Goal: Information Seeking & Learning: Find specific page/section

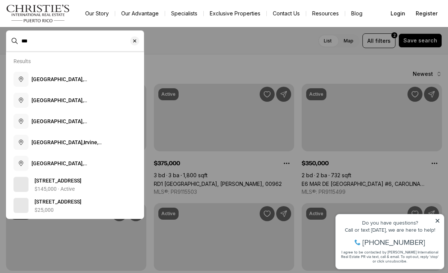
type input "*"
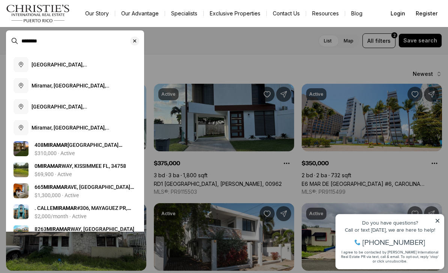
scroll to position [35, 0]
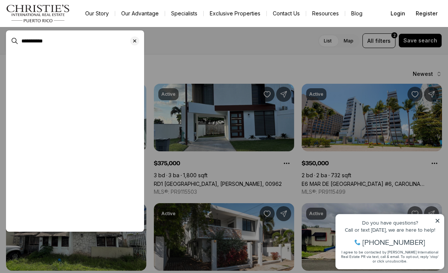
scroll to position [2, 0]
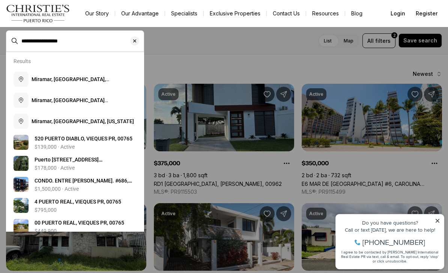
click at [48, 105] on button "Miramar, San Juan, Puerto Rico" at bounding box center [75, 100] width 129 height 21
type input "**********"
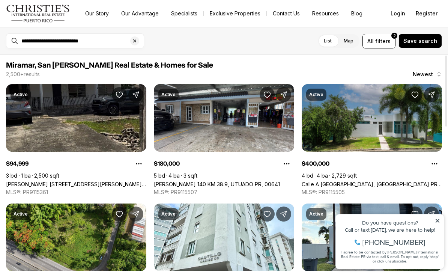
click at [352, 43] on label "Map" at bounding box center [349, 41] width 22 height 14
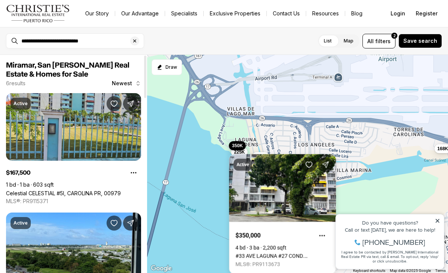
click at [241, 253] on link "#33 AVE LAGUNA #27 COND. LAGOMAR #PH-P, ISLA VERDE PR, 00979" at bounding box center [283, 256] width 94 height 6
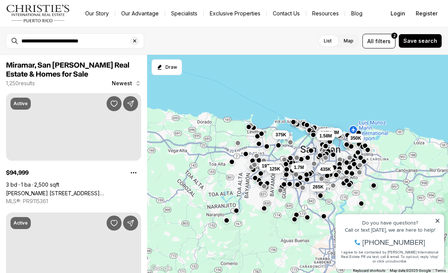
click at [438, 221] on icon at bounding box center [438, 221] width 4 height 4
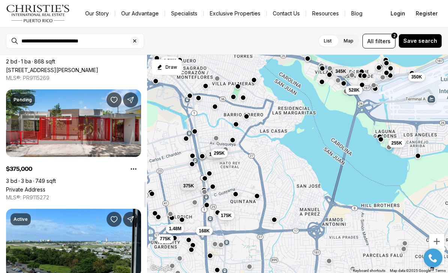
scroll to position [1075, 0]
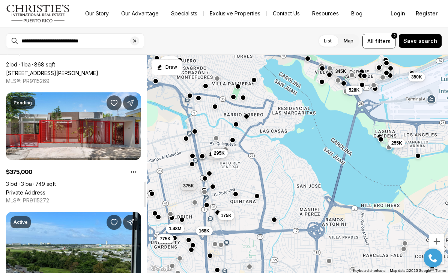
click at [45, 189] on link "Private Address" at bounding box center [25, 192] width 39 height 6
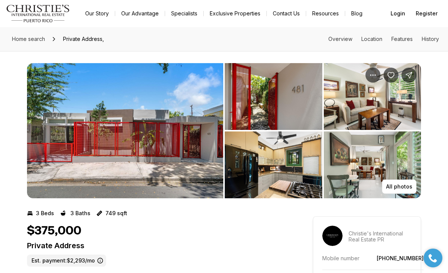
click at [290, 105] on img "View image gallery" at bounding box center [274, 96] width 98 height 67
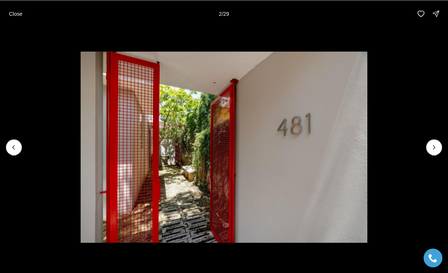
click at [438, 144] on icon "Next slide" at bounding box center [434, 147] width 8 height 8
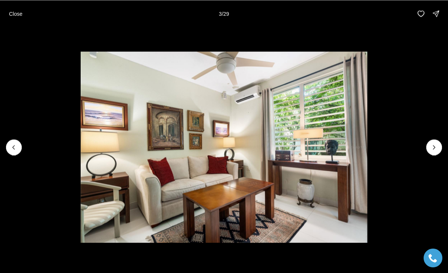
click at [430, 148] on icon "Next slide" at bounding box center [434, 147] width 8 height 8
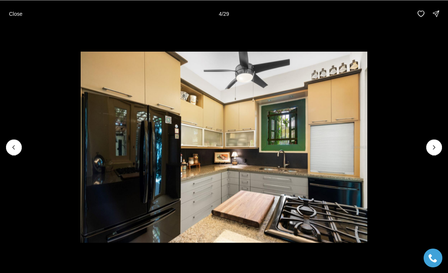
click at [16, 146] on icon "Previous slide" at bounding box center [14, 147] width 8 height 8
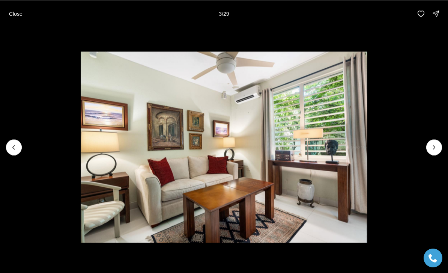
click at [367, 149] on img "3 of 29" at bounding box center [224, 146] width 287 height 191
click at [434, 143] on icon "Next slide" at bounding box center [434, 147] width 8 height 8
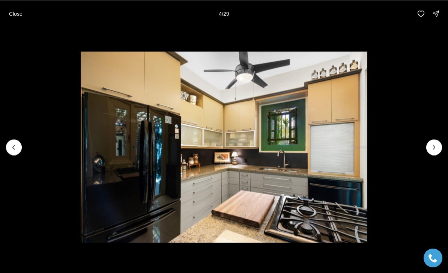
click at [429, 152] on button "Next slide" at bounding box center [434, 147] width 16 height 16
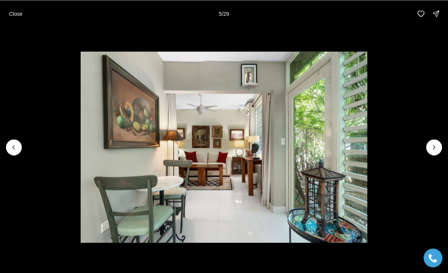
click at [431, 148] on icon "Next slide" at bounding box center [434, 147] width 8 height 8
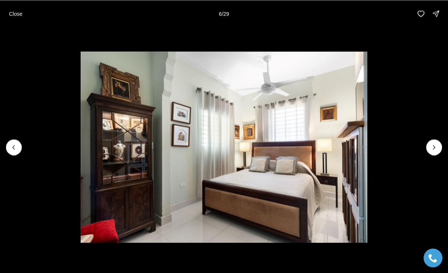
click at [433, 147] on icon "Next slide" at bounding box center [434, 147] width 8 height 8
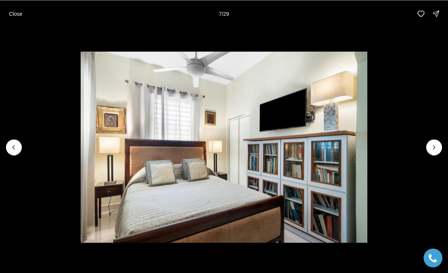
click at [13, 141] on button "Previous slide" at bounding box center [14, 147] width 16 height 16
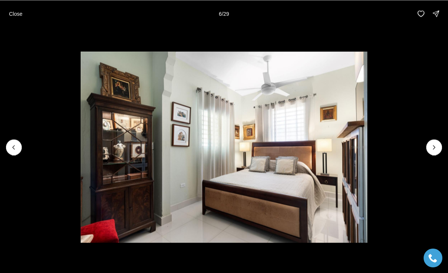
click at [431, 151] on button "Next slide" at bounding box center [434, 147] width 16 height 16
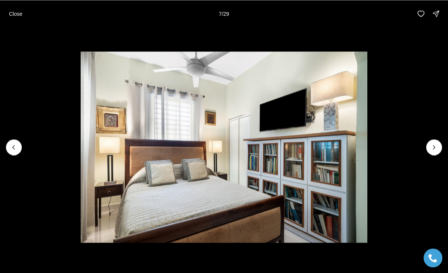
click at [433, 146] on icon "Next slide" at bounding box center [434, 147] width 8 height 8
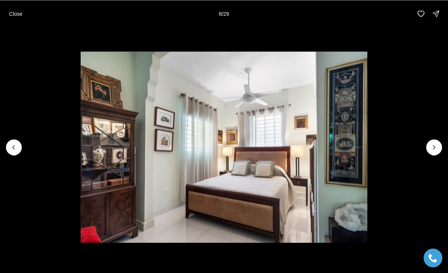
click at [429, 149] on button "Next slide" at bounding box center [434, 147] width 16 height 16
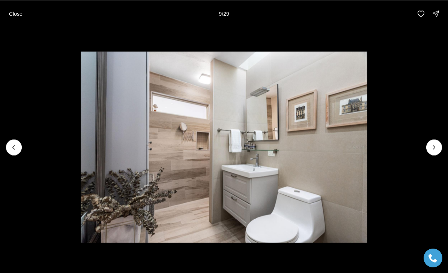
click at [431, 150] on icon "Next slide" at bounding box center [434, 147] width 8 height 8
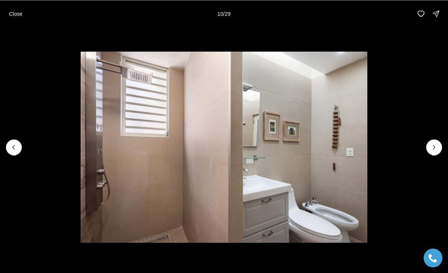
click at [11, 147] on icon "Previous slide" at bounding box center [14, 147] width 8 height 8
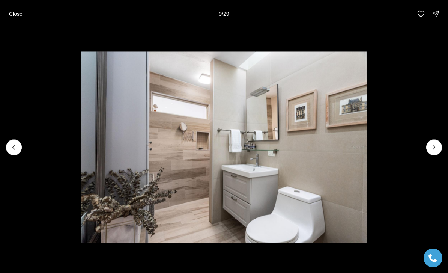
click at [429, 150] on button "Next slide" at bounding box center [434, 147] width 16 height 16
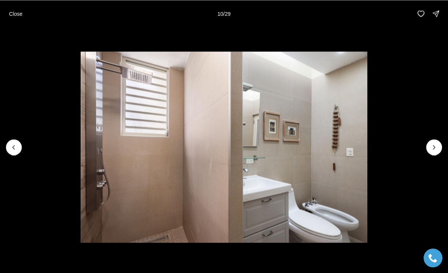
click at [435, 150] on icon "Next slide" at bounding box center [434, 147] width 8 height 8
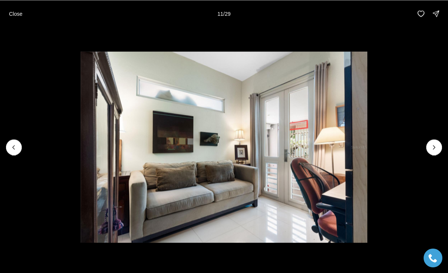
click at [433, 149] on icon "Next slide" at bounding box center [434, 147] width 8 height 8
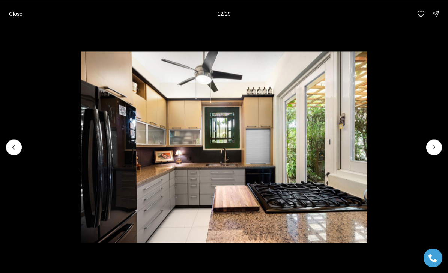
click at [432, 147] on icon "Next slide" at bounding box center [434, 147] width 8 height 8
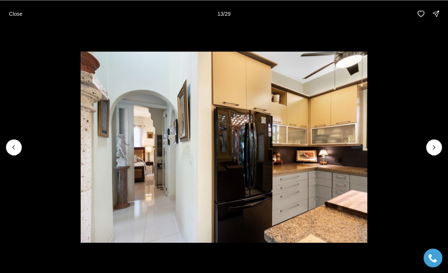
click at [430, 148] on icon "Next slide" at bounding box center [434, 147] width 8 height 8
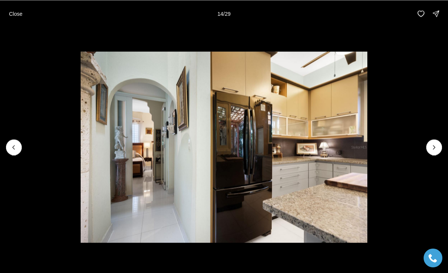
click at [428, 146] on button "Next slide" at bounding box center [434, 147] width 16 height 16
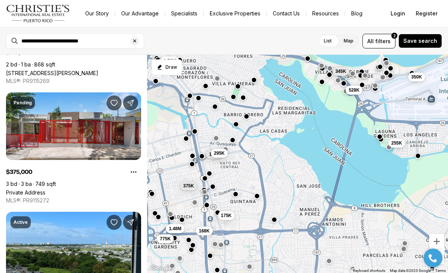
click at [379, 43] on span "filters" at bounding box center [382, 41] width 15 height 8
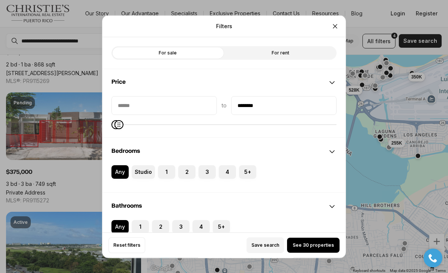
click at [183, 165] on button "2" at bounding box center [182, 169] width 8 height 8
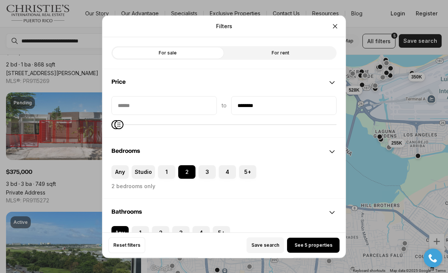
click at [155, 226] on button "2" at bounding box center [156, 230] width 8 height 8
type input "********"
click at [312, 248] on span "See 6 properties" at bounding box center [313, 245] width 38 height 6
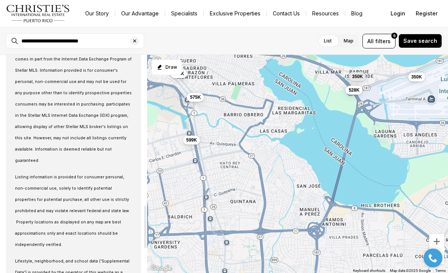
scroll to position [775, 0]
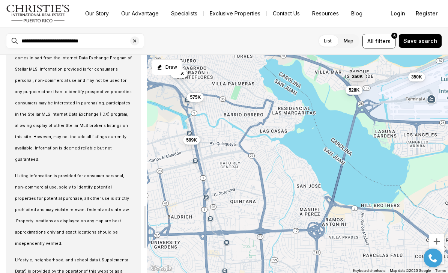
click at [383, 44] on span "filters" at bounding box center [382, 41] width 15 height 8
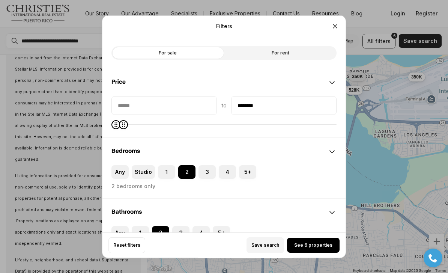
click at [335, 22] on icon "Close" at bounding box center [335, 26] width 8 height 8
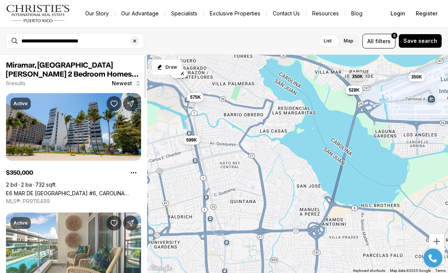
scroll to position [0, 0]
click at [388, 44] on span "filters" at bounding box center [382, 41] width 15 height 8
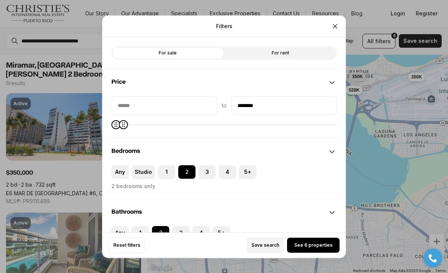
click at [197, 46] on label "For sale" at bounding box center [167, 53] width 113 height 14
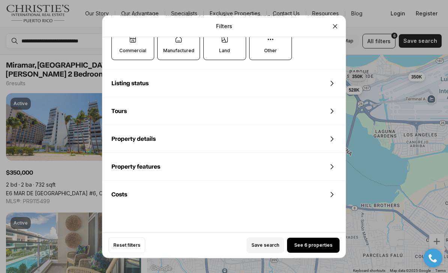
scroll to position [292, 0]
click at [126, 248] on span "Reset filters" at bounding box center [126, 245] width 27 height 6
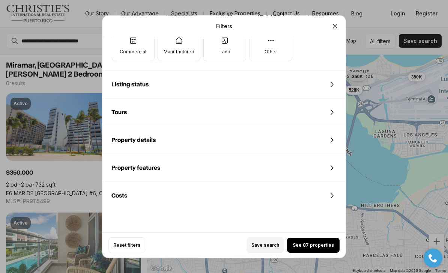
click at [333, 22] on icon "Close" at bounding box center [335, 26] width 8 height 8
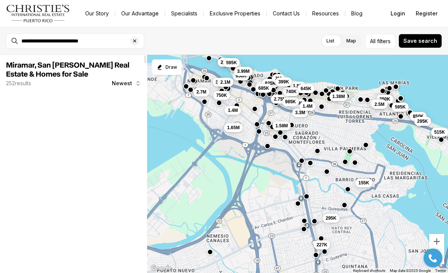
click at [135, 43] on icon "Clear search input" at bounding box center [135, 41] width 6 height 6
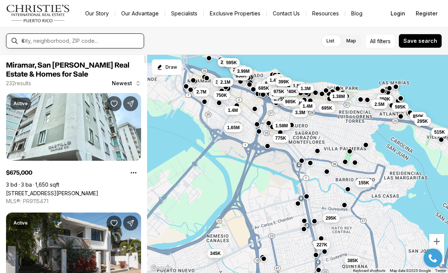
click at [103, 44] on input "text" at bounding box center [80, 41] width 119 height 7
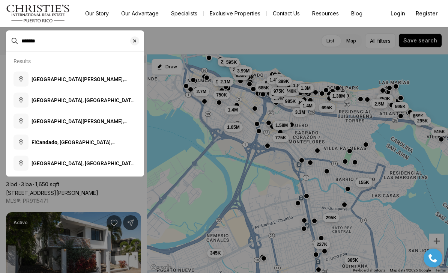
type input "*******"
click at [114, 95] on button "Condado Beach, San Juan, Puerto Rico" at bounding box center [75, 100] width 129 height 21
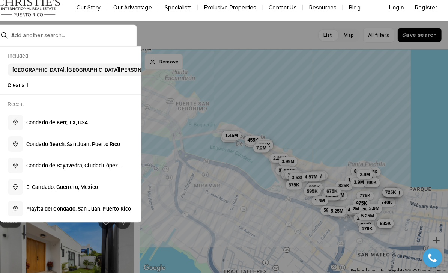
click at [57, 72] on span "Condado Beach, San Juan" at bounding box center [95, 75] width 144 height 6
click at [197, 37] on div at bounding box center [224, 136] width 448 height 273
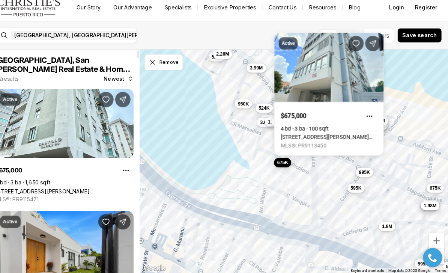
click at [326, 137] on link "1106 PICCIONI, SAN JUAN PR, 00907" at bounding box center [332, 140] width 94 height 6
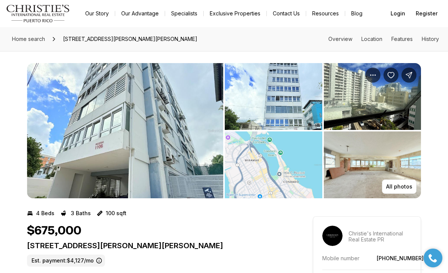
click at [265, 104] on img "View image gallery" at bounding box center [274, 96] width 98 height 67
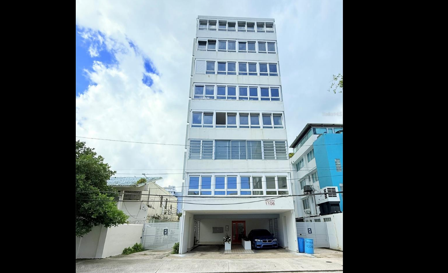
click at [197, 110] on li "2 of 14" at bounding box center [224, 147] width 448 height 240
click at [184, 80] on img "2 of 14" at bounding box center [223, 169] width 147 height 191
click at [217, 97] on li "2 of 14" at bounding box center [224, 147] width 448 height 240
click at [178, 93] on img "2 of 14" at bounding box center [223, 169] width 147 height 191
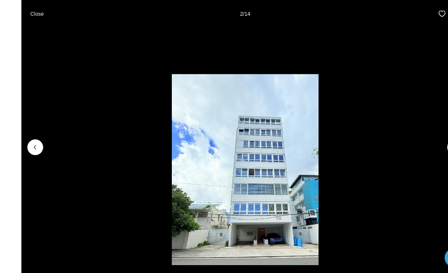
scroll to position [51, 0]
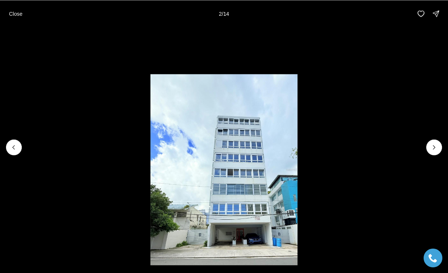
click at [432, 154] on button "Next slide" at bounding box center [434, 147] width 16 height 16
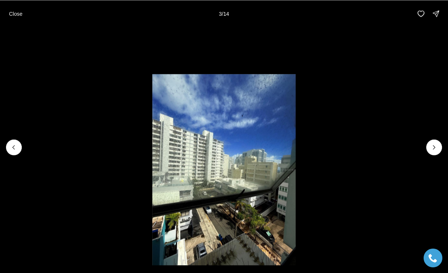
click at [433, 150] on icon "Next slide" at bounding box center [434, 147] width 8 height 8
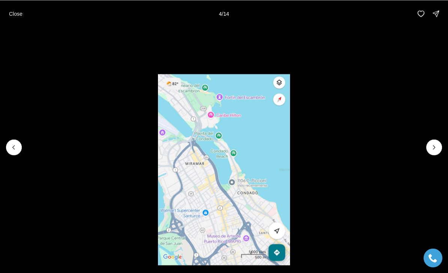
click at [429, 147] on button "Next slide" at bounding box center [434, 147] width 16 height 16
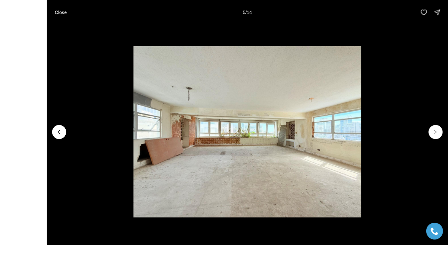
scroll to position [75, 0]
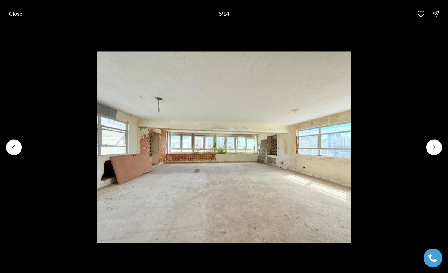
click at [435, 147] on icon "Next slide" at bounding box center [434, 147] width 8 height 8
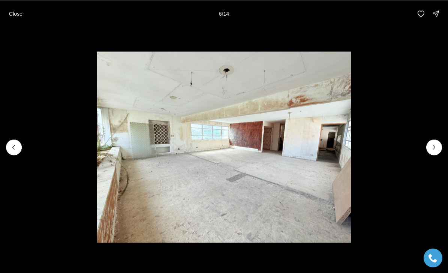
click at [433, 150] on icon "Next slide" at bounding box center [434, 147] width 8 height 8
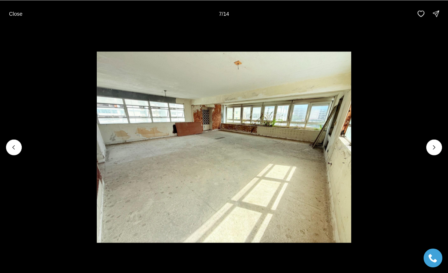
click at [433, 149] on icon "Next slide" at bounding box center [434, 147] width 8 height 8
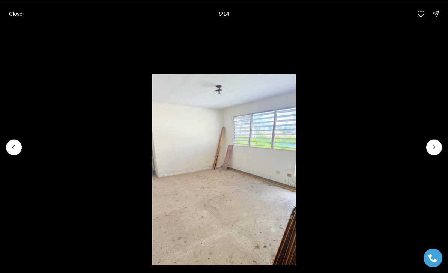
click at [434, 150] on icon "Next slide" at bounding box center [434, 147] width 8 height 8
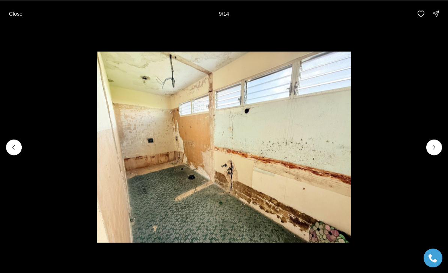
click at [432, 152] on button "Next slide" at bounding box center [434, 147] width 16 height 16
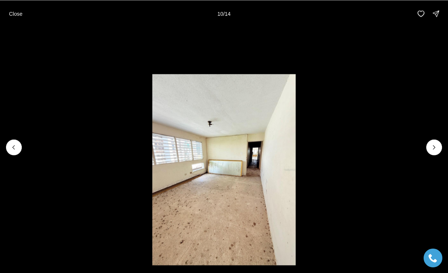
click at [432, 150] on icon "Next slide" at bounding box center [434, 147] width 8 height 8
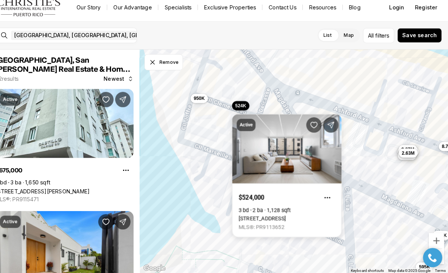
click at [283, 217] on link "[STREET_ADDRESS]" at bounding box center [267, 220] width 46 height 6
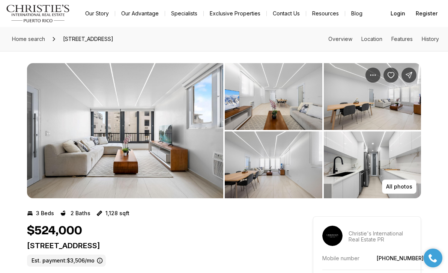
scroll to position [0, 0]
click at [271, 105] on img "View image gallery" at bounding box center [274, 96] width 98 height 67
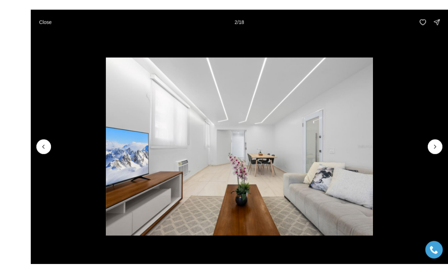
scroll to position [9, 0]
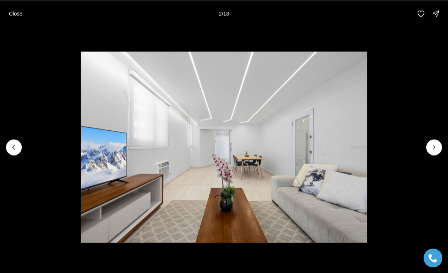
click at [436, 149] on icon "Next slide" at bounding box center [434, 147] width 8 height 8
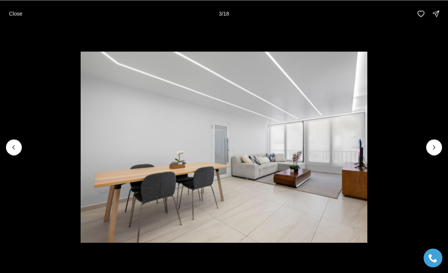
click at [433, 146] on icon "Next slide" at bounding box center [434, 147] width 8 height 8
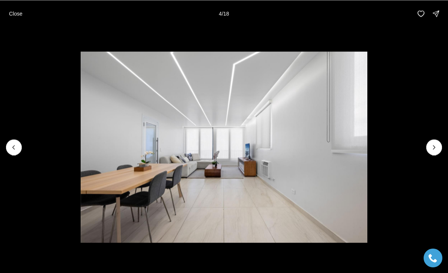
click at [438, 148] on icon "Next slide" at bounding box center [434, 147] width 8 height 8
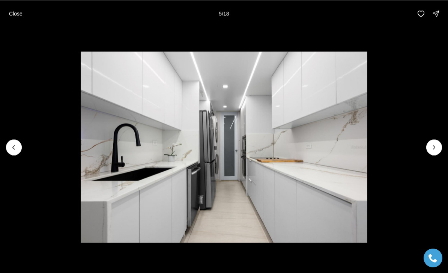
click at [433, 150] on icon "Next slide" at bounding box center [434, 147] width 8 height 8
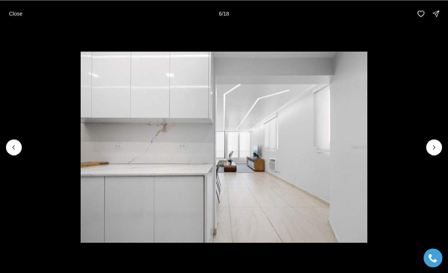
click at [435, 147] on icon "Next slide" at bounding box center [434, 147] width 2 height 4
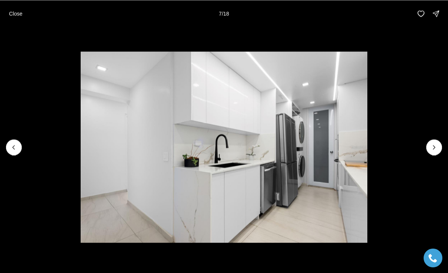
click at [432, 146] on icon "Next slide" at bounding box center [434, 147] width 8 height 8
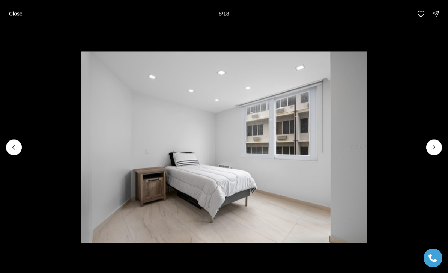
click at [431, 148] on icon "Next slide" at bounding box center [434, 147] width 8 height 8
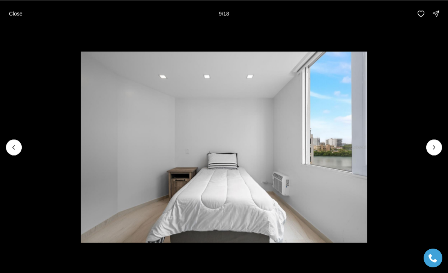
click at [81, 155] on img "9 of 18" at bounding box center [224, 146] width 287 height 191
click at [10, 147] on icon "Previous slide" at bounding box center [14, 147] width 8 height 8
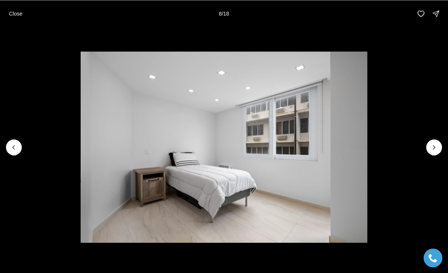
click at [436, 148] on icon "Next slide" at bounding box center [434, 147] width 8 height 8
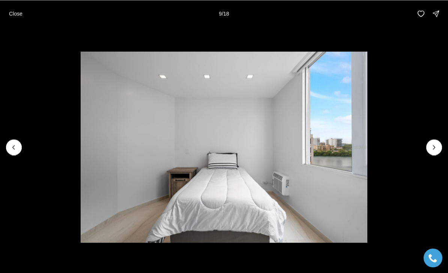
click at [12, 150] on icon "Previous slide" at bounding box center [14, 147] width 8 height 8
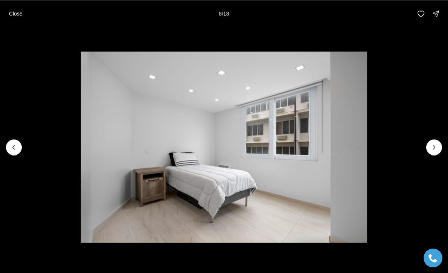
click at [427, 143] on button "Next slide" at bounding box center [434, 147] width 16 height 16
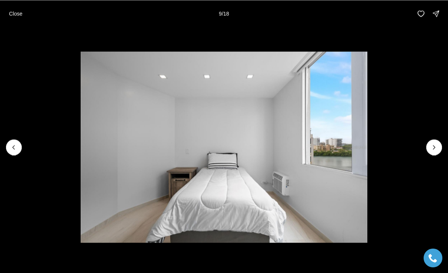
click at [13, 148] on icon "Previous slide" at bounding box center [14, 147] width 8 height 8
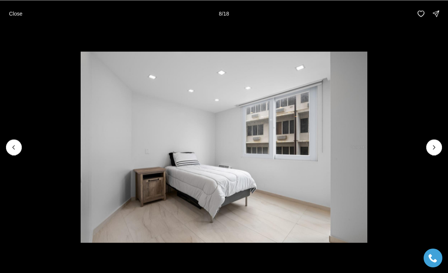
click at [431, 149] on icon "Next slide" at bounding box center [434, 147] width 8 height 8
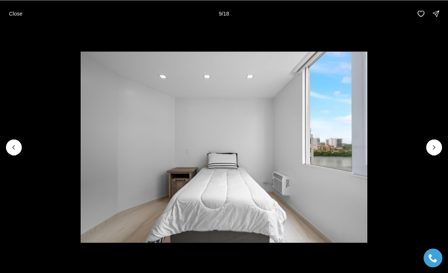
click at [431, 144] on icon "Next slide" at bounding box center [434, 147] width 8 height 8
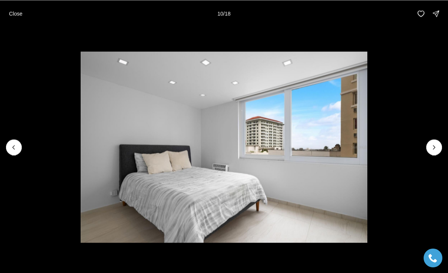
click at [433, 144] on icon "Next slide" at bounding box center [434, 147] width 8 height 8
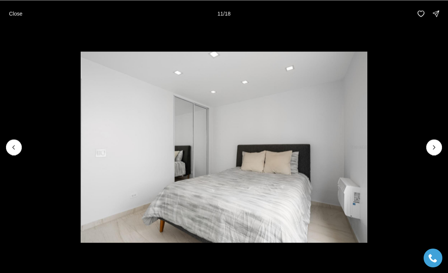
click at [12, 149] on icon "Previous slide" at bounding box center [14, 147] width 8 height 8
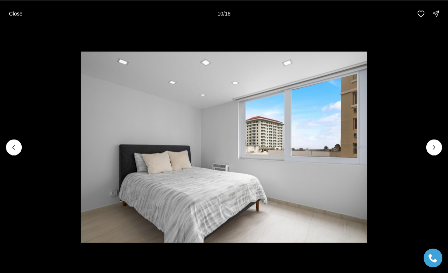
click at [432, 149] on icon "Next slide" at bounding box center [434, 147] width 8 height 8
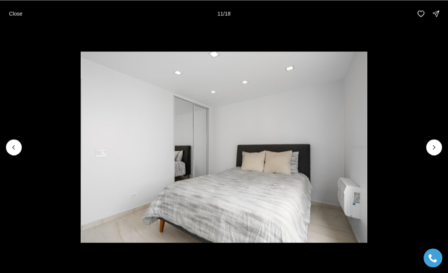
click at [432, 149] on icon "Next slide" at bounding box center [434, 147] width 8 height 8
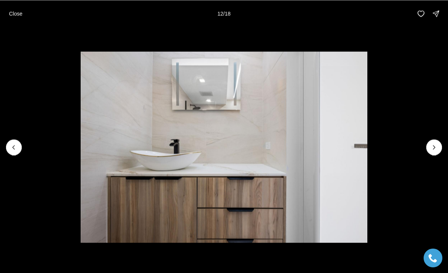
click at [433, 149] on icon "Next slide" at bounding box center [434, 147] width 8 height 8
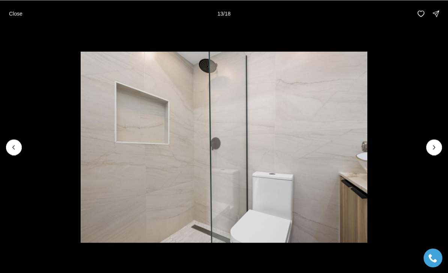
click at [431, 149] on icon "Next slide" at bounding box center [434, 147] width 8 height 8
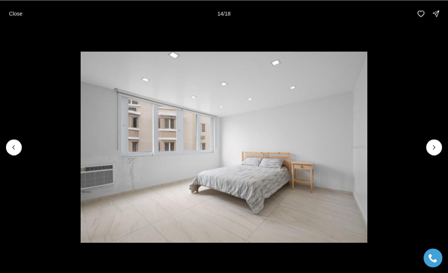
click at [435, 149] on icon "Next slide" at bounding box center [434, 147] width 8 height 8
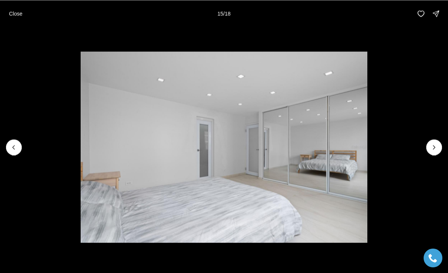
click at [436, 146] on icon "Next slide" at bounding box center [434, 147] width 8 height 8
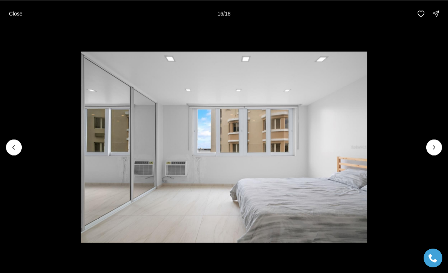
click at [433, 150] on icon "Next slide" at bounding box center [434, 147] width 8 height 8
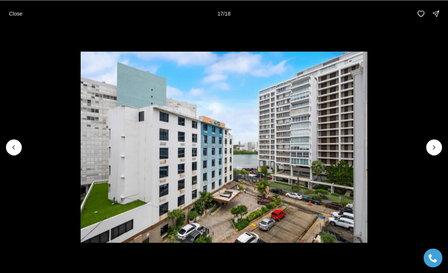
click at [434, 150] on icon "Next slide" at bounding box center [434, 147] width 8 height 8
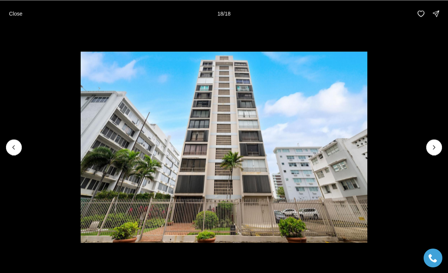
click at [367, 146] on img "18 of 18" at bounding box center [224, 146] width 287 height 191
click at [435, 149] on div at bounding box center [434, 147] width 16 height 16
click at [436, 147] on div at bounding box center [434, 147] width 16 height 16
click at [435, 147] on div at bounding box center [434, 147] width 16 height 16
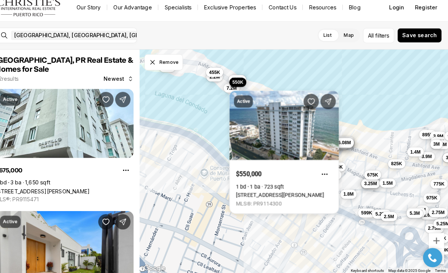
click at [241, 194] on link "[STREET_ADDRESS][PERSON_NAME]" at bounding box center [284, 197] width 86 height 6
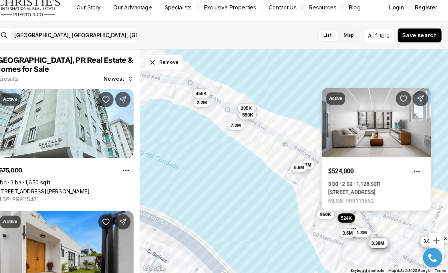
click at [339, 191] on link "[STREET_ADDRESS]" at bounding box center [354, 194] width 46 height 6
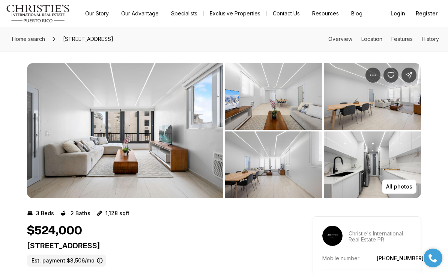
click at [373, 75] on icon "Property options" at bounding box center [373, 74] width 6 height 1
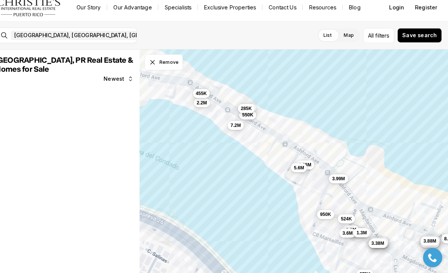
scroll to position [6, 11]
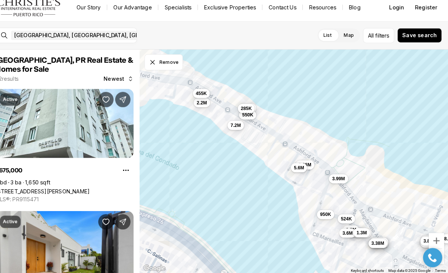
click at [343, 34] on label "Map" at bounding box center [351, 41] width 22 height 14
click at [429, 235] on button "Zoom in" at bounding box center [436, 241] width 15 height 15
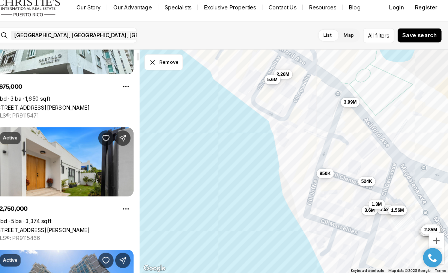
scroll to position [83, 0]
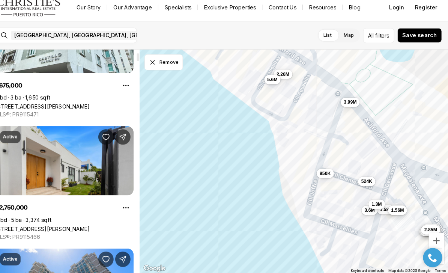
click at [61, 226] on link "[STREET_ADDRESS][PERSON_NAME]" at bounding box center [52, 229] width 92 height 6
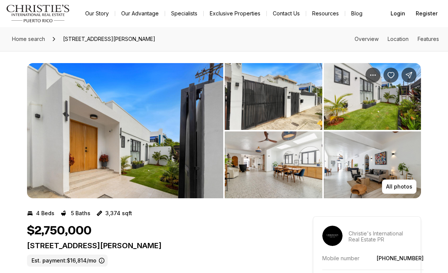
click at [273, 104] on img "View image gallery" at bounding box center [274, 96] width 98 height 67
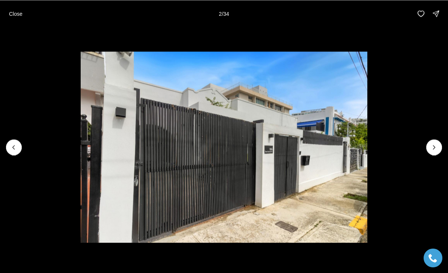
click at [367, 147] on img "2 of 34" at bounding box center [224, 146] width 287 height 191
click at [434, 148] on icon "Next slide" at bounding box center [434, 147] width 8 height 8
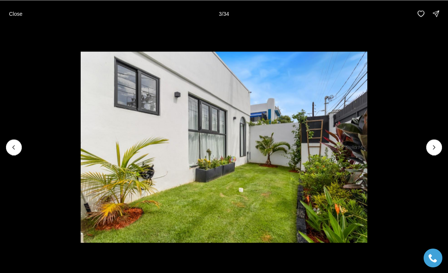
click at [431, 150] on icon "Next slide" at bounding box center [434, 147] width 8 height 8
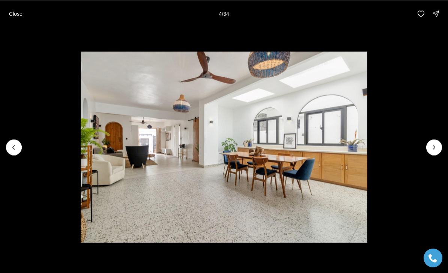
click at [434, 146] on icon "Next slide" at bounding box center [434, 147] width 8 height 8
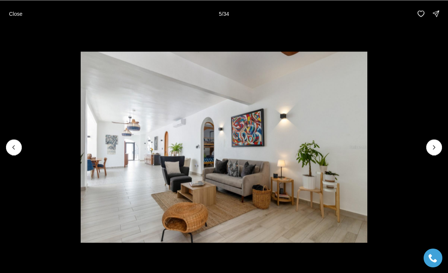
click at [433, 146] on icon "Next slide" at bounding box center [434, 147] width 8 height 8
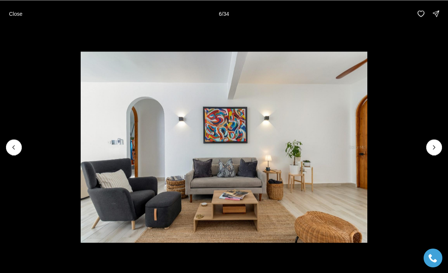
click at [433, 143] on icon "Next slide" at bounding box center [434, 147] width 8 height 8
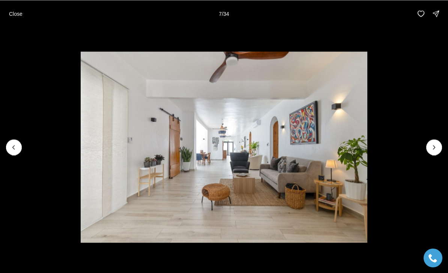
click at [427, 151] on button "Next slide" at bounding box center [434, 147] width 16 height 16
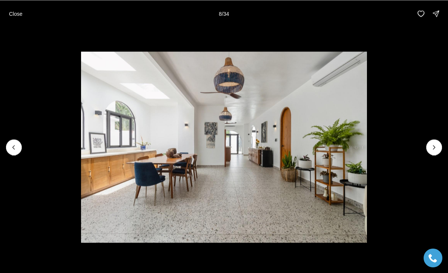
click at [430, 151] on button "Next slide" at bounding box center [434, 147] width 16 height 16
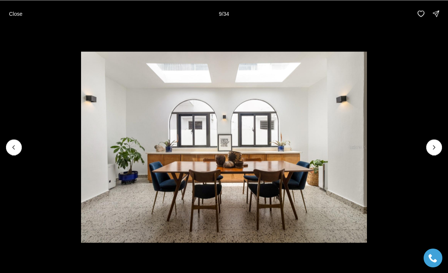
click at [431, 149] on icon "Next slide" at bounding box center [434, 147] width 8 height 8
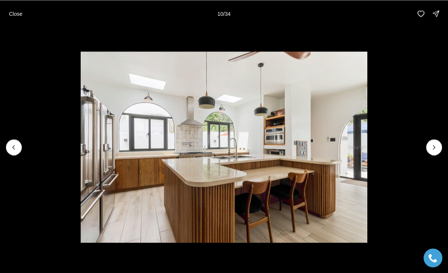
click at [432, 150] on icon "Next slide" at bounding box center [434, 147] width 8 height 8
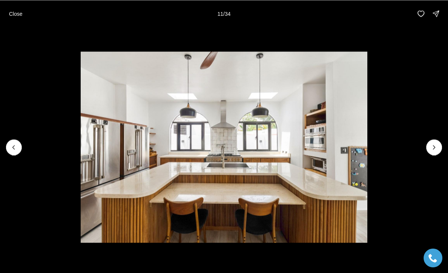
click at [431, 149] on icon "Next slide" at bounding box center [434, 147] width 8 height 8
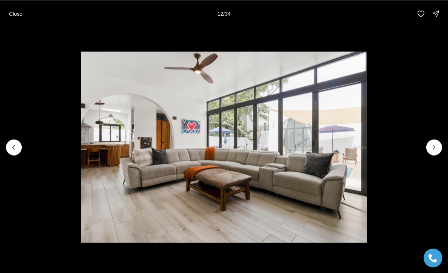
click at [367, 151] on img "12 of 34" at bounding box center [224, 146] width 286 height 191
click at [436, 145] on icon "Next slide" at bounding box center [434, 147] width 8 height 8
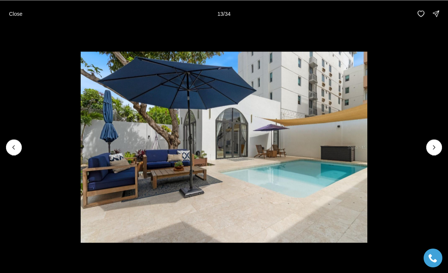
click at [429, 147] on button "Next slide" at bounding box center [434, 147] width 16 height 16
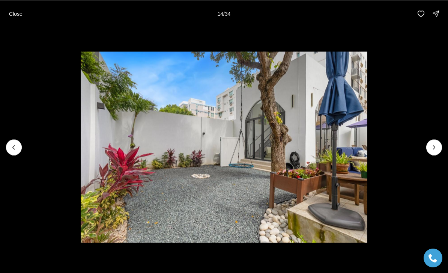
click at [430, 147] on icon "Next slide" at bounding box center [434, 147] width 8 height 8
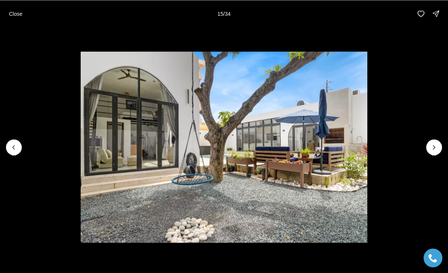
click at [432, 146] on icon "Next slide" at bounding box center [434, 147] width 8 height 8
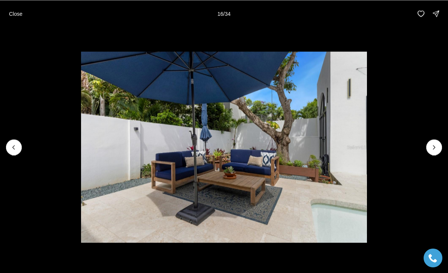
click at [427, 148] on button "Next slide" at bounding box center [434, 147] width 16 height 16
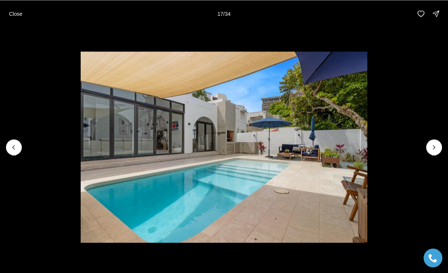
click at [428, 145] on button "Next slide" at bounding box center [434, 147] width 16 height 16
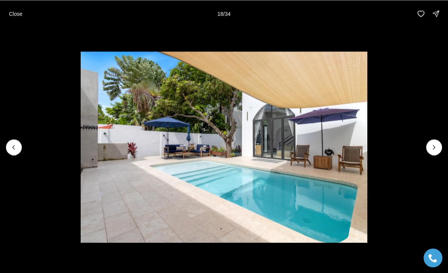
click at [367, 146] on img "18 of 34" at bounding box center [224, 146] width 287 height 191
click at [433, 148] on icon "Next slide" at bounding box center [434, 147] width 8 height 8
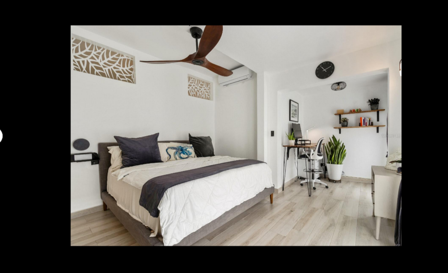
click at [318, 148] on img "19 of 34" at bounding box center [224, 146] width 287 height 191
click at [348, 138] on img "19 of 34" at bounding box center [224, 146] width 287 height 191
click at [325, 146] on img "19 of 34" at bounding box center [224, 146] width 287 height 191
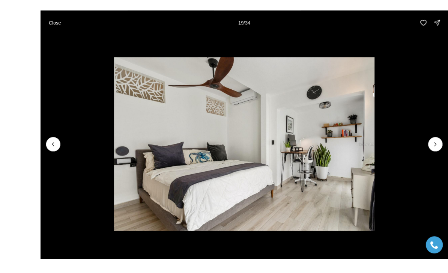
scroll to position [12, 0]
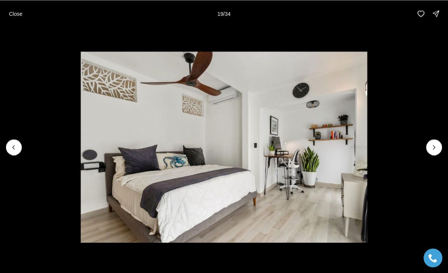
click at [437, 147] on icon "Next slide" at bounding box center [434, 147] width 8 height 8
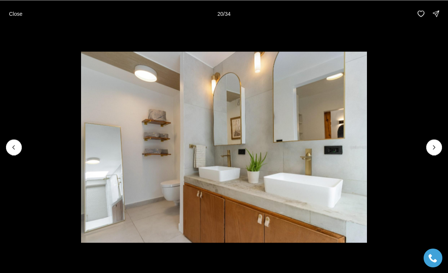
click at [432, 150] on icon "Next slide" at bounding box center [434, 147] width 8 height 8
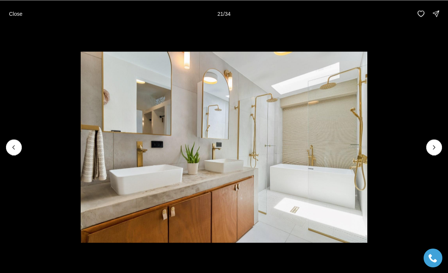
click at [433, 149] on icon "Next slide" at bounding box center [434, 147] width 8 height 8
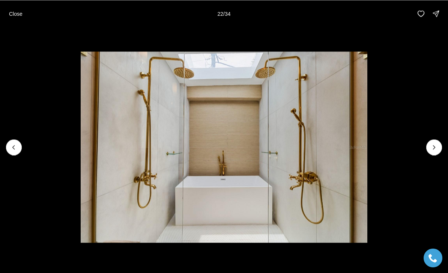
click at [430, 150] on icon "Next slide" at bounding box center [434, 147] width 8 height 8
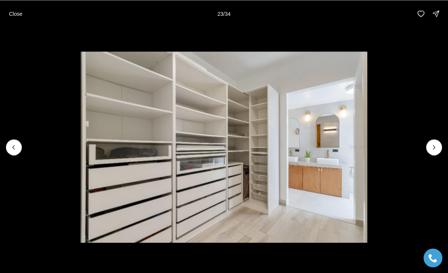
click at [9, 151] on button "Previous slide" at bounding box center [14, 147] width 16 height 16
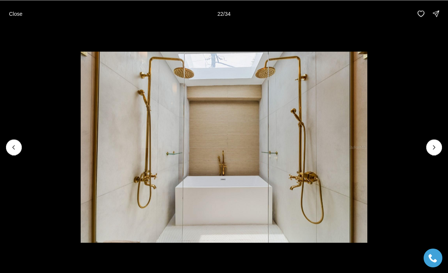
click at [435, 149] on icon "Next slide" at bounding box center [434, 147] width 8 height 8
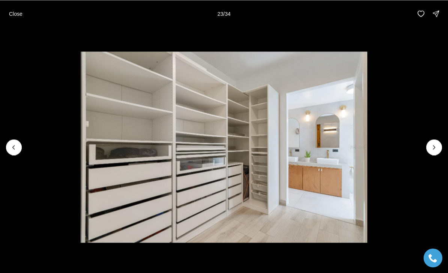
click at [433, 145] on icon "Next slide" at bounding box center [434, 147] width 8 height 8
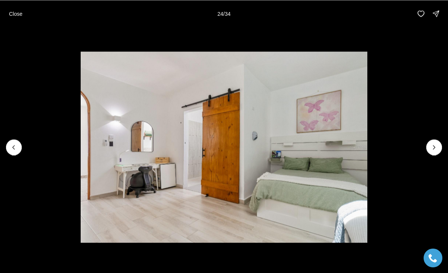
click at [433, 150] on icon "Next slide" at bounding box center [434, 147] width 8 height 8
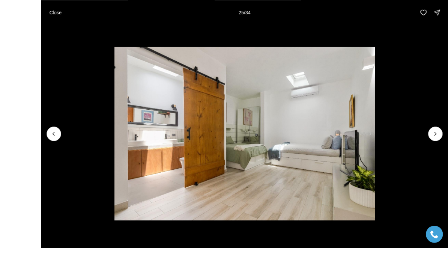
scroll to position [7, 0]
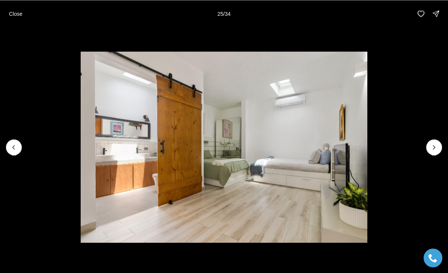
click at [432, 151] on icon "Next slide" at bounding box center [434, 147] width 8 height 8
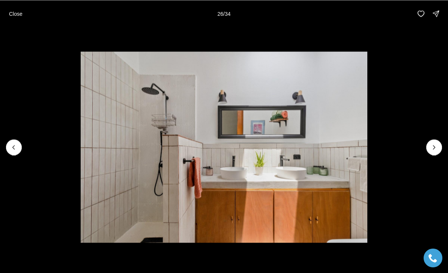
click at [436, 151] on icon "Next slide" at bounding box center [434, 147] width 8 height 8
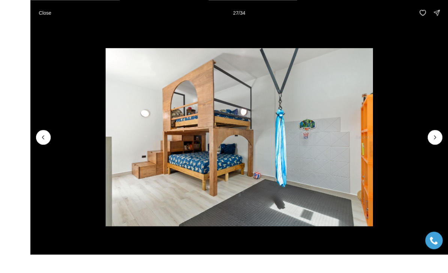
scroll to position [21, 0]
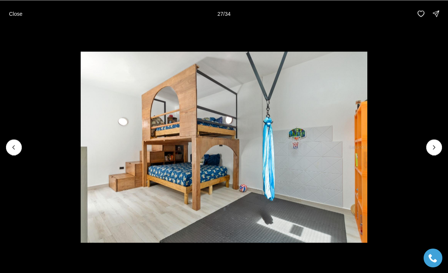
click at [437, 151] on icon "Next slide" at bounding box center [434, 147] width 8 height 8
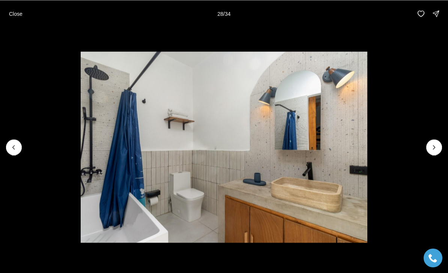
click at [434, 151] on icon "Next slide" at bounding box center [434, 147] width 8 height 8
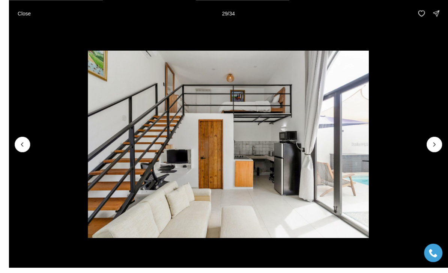
scroll to position [25, 0]
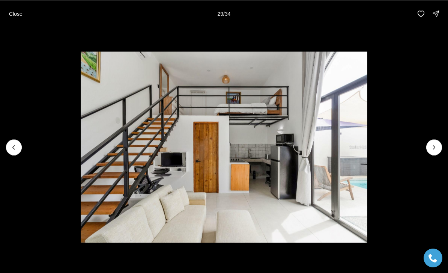
click at [434, 151] on icon "Next slide" at bounding box center [434, 147] width 8 height 8
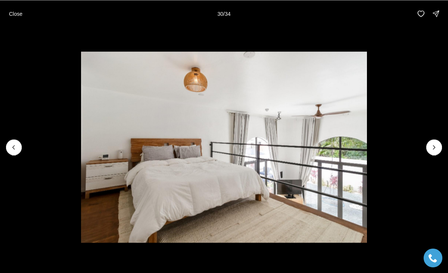
click at [430, 151] on icon "Next slide" at bounding box center [434, 147] width 8 height 8
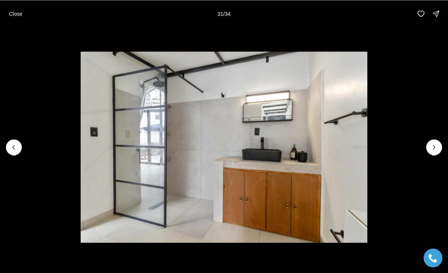
click at [433, 151] on icon "Next slide" at bounding box center [434, 147] width 8 height 8
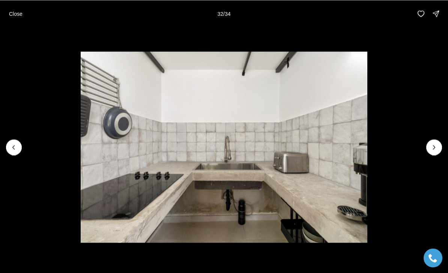
click at [432, 151] on icon "Next slide" at bounding box center [434, 147] width 8 height 8
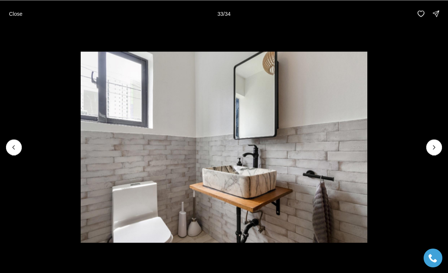
click at [432, 151] on icon "Next slide" at bounding box center [434, 147] width 8 height 8
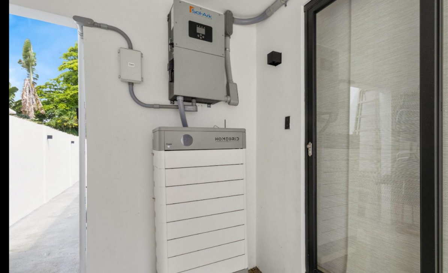
scroll to position [34, 0]
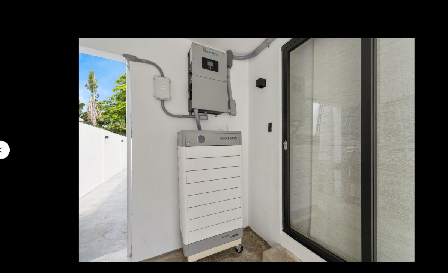
click at [285, 184] on img "34 of 34" at bounding box center [224, 146] width 286 height 191
click at [313, 175] on img "34 of 34" at bounding box center [224, 146] width 286 height 191
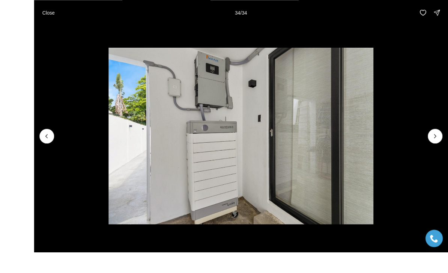
scroll to position [35, 0]
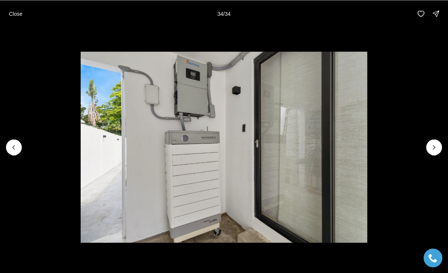
click at [433, 155] on div at bounding box center [434, 147] width 16 height 16
click at [435, 155] on div at bounding box center [434, 147] width 16 height 16
click at [367, 155] on img "34 of 34" at bounding box center [224, 146] width 286 height 191
click at [433, 155] on div at bounding box center [434, 147] width 16 height 16
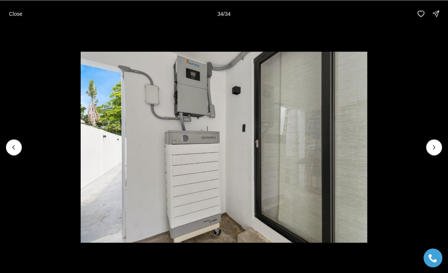
click at [13, 19] on button "Close" at bounding box center [16, 13] width 23 height 15
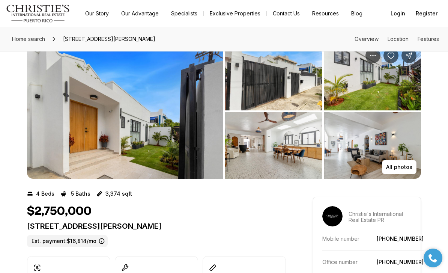
scroll to position [0, 0]
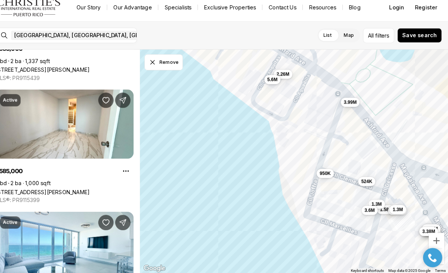
scroll to position [358, 0]
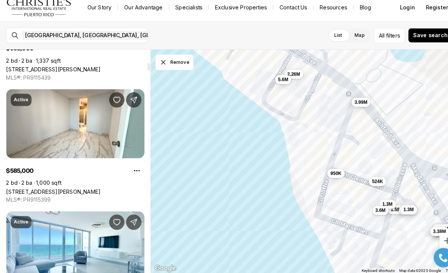
click at [80, 190] on link "[STREET_ADDRESS][PERSON_NAME]" at bounding box center [52, 193] width 92 height 6
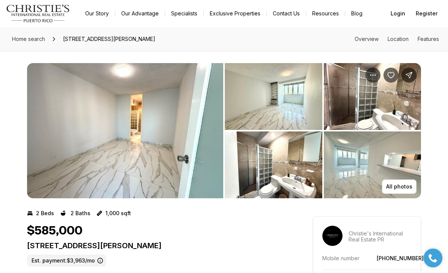
click at [273, 85] on img "View image gallery" at bounding box center [274, 96] width 98 height 67
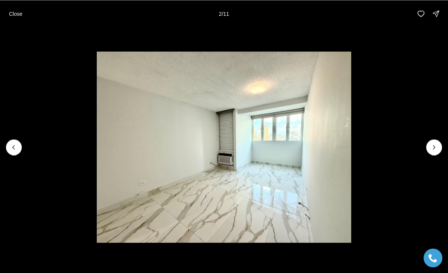
click at [275, 182] on img "2 of 11" at bounding box center [224, 146] width 255 height 191
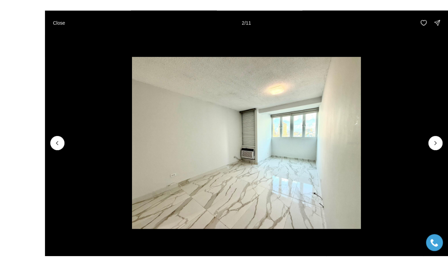
scroll to position [13, 0]
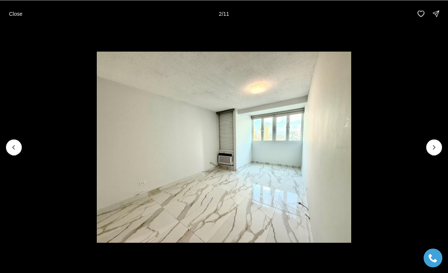
click at [437, 149] on icon "Next slide" at bounding box center [434, 147] width 8 height 8
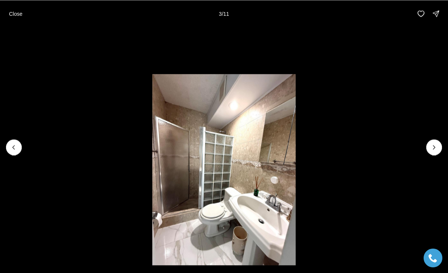
click at [436, 150] on icon "Next slide" at bounding box center [434, 147] width 8 height 8
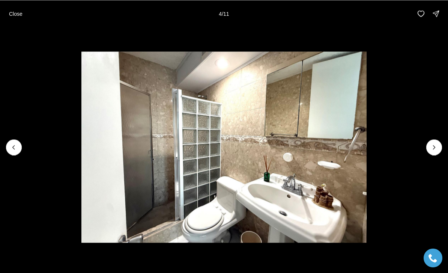
click at [433, 147] on icon "Next slide" at bounding box center [434, 147] width 8 height 8
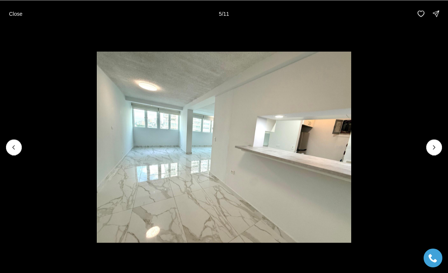
click at [431, 150] on icon "Next slide" at bounding box center [434, 147] width 8 height 8
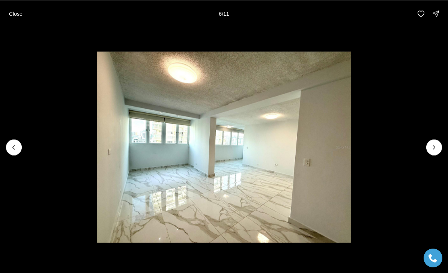
click at [433, 150] on icon "Next slide" at bounding box center [434, 147] width 8 height 8
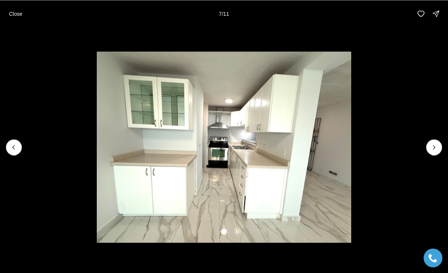
click at [434, 149] on icon "Next slide" at bounding box center [434, 147] width 8 height 8
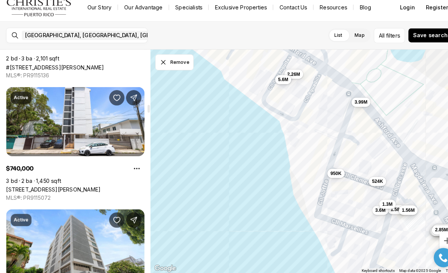
scroll to position [1554, 0]
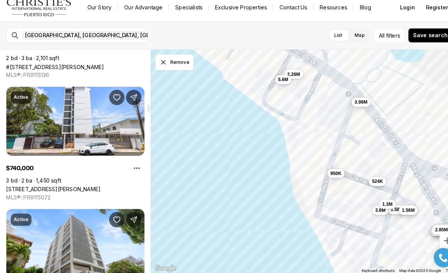
click at [81, 188] on link "[STREET_ADDRESS][PERSON_NAME]" at bounding box center [52, 191] width 92 height 6
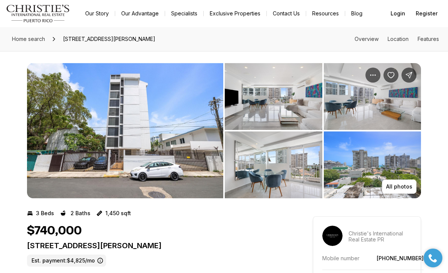
click at [278, 111] on img "View image gallery" at bounding box center [274, 96] width 98 height 67
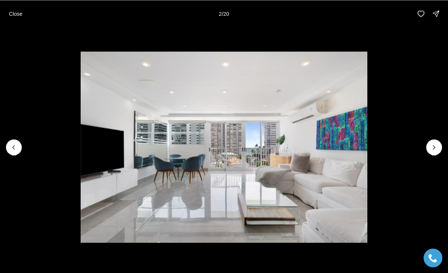
click at [433, 149] on icon "Next slide" at bounding box center [434, 147] width 8 height 8
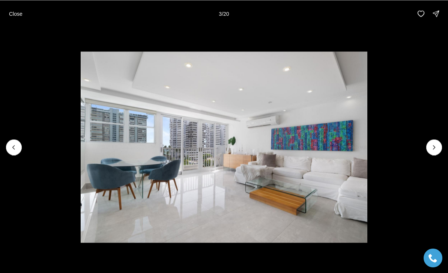
click at [432, 148] on icon "Next slide" at bounding box center [434, 147] width 8 height 8
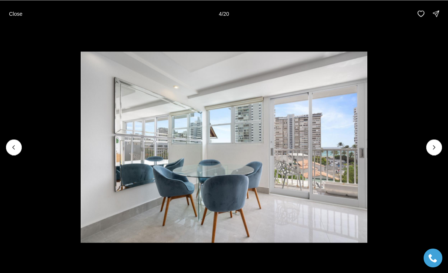
click at [432, 143] on icon "Next slide" at bounding box center [434, 147] width 8 height 8
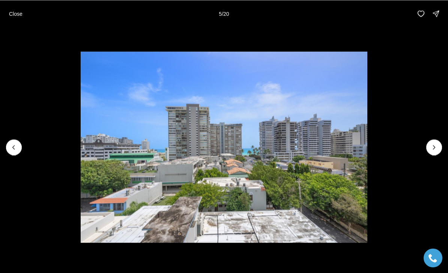
click at [432, 148] on icon "Next slide" at bounding box center [434, 147] width 8 height 8
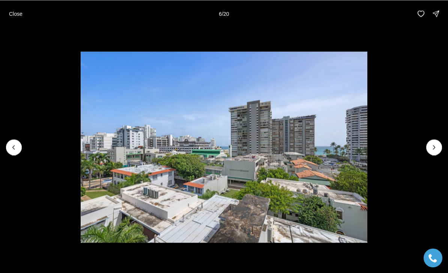
click at [433, 146] on icon "Next slide" at bounding box center [434, 147] width 8 height 8
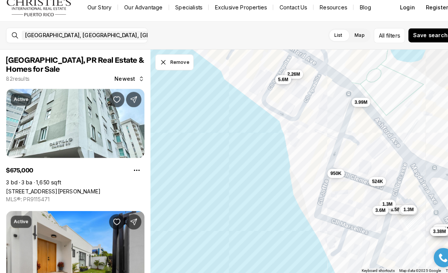
scroll to position [6, 0]
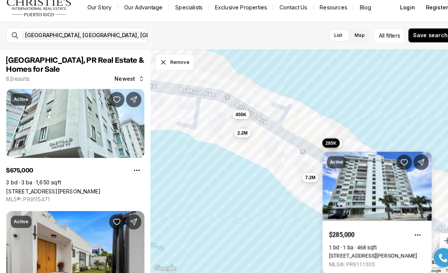
click at [361, 253] on link "[STREET_ADDRESS][PERSON_NAME]" at bounding box center [364, 256] width 86 height 6
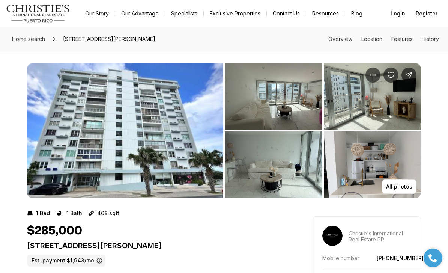
click at [278, 102] on img "View image gallery" at bounding box center [274, 96] width 98 height 67
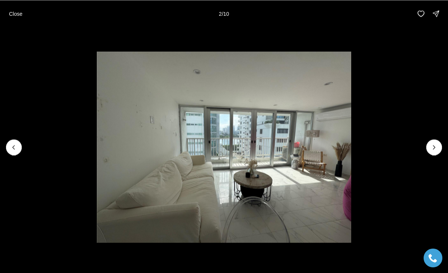
click at [430, 154] on button "Next slide" at bounding box center [434, 147] width 16 height 16
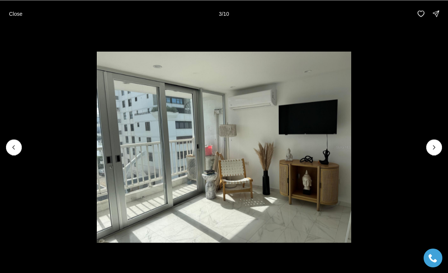
click at [433, 149] on icon "Next slide" at bounding box center [434, 147] width 8 height 8
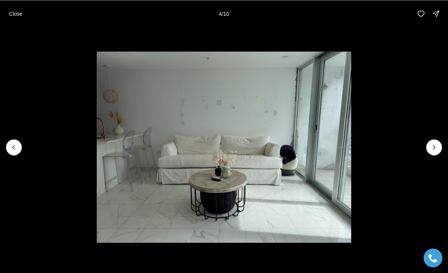
click at [427, 146] on button "Next slide" at bounding box center [434, 147] width 16 height 16
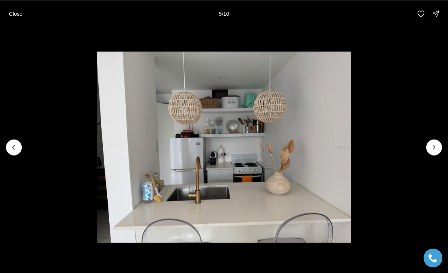
click at [430, 147] on icon "Next slide" at bounding box center [434, 147] width 8 height 8
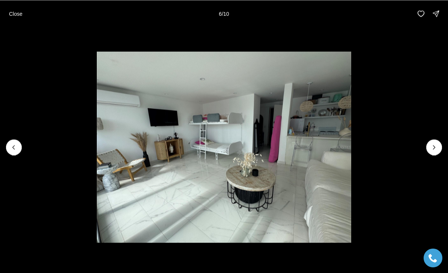
click at [428, 147] on button "Next slide" at bounding box center [434, 147] width 16 height 16
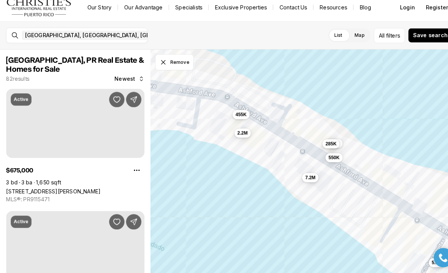
scroll to position [6, 0]
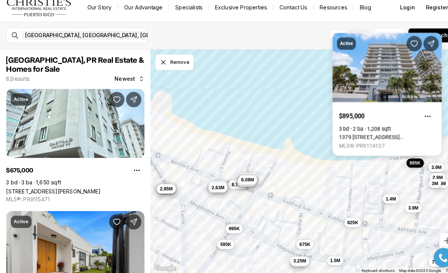
click at [372, 137] on link "1379 [STREET_ADDRESS][PERSON_NAME][PERSON_NAME]" at bounding box center [378, 140] width 94 height 6
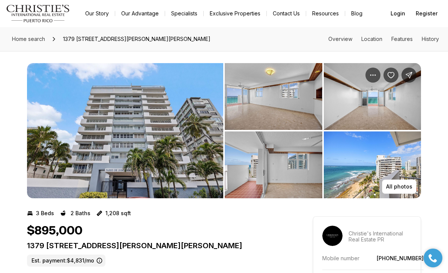
click at [284, 105] on img "View image gallery" at bounding box center [274, 96] width 98 height 67
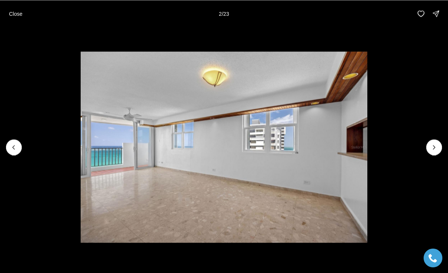
click at [430, 150] on button "Next slide" at bounding box center [434, 147] width 16 height 16
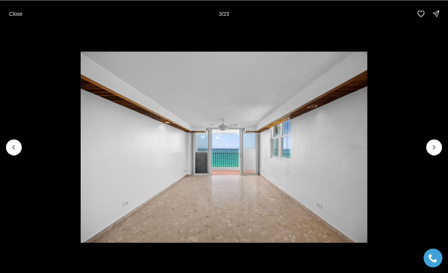
click at [433, 149] on icon "Next slide" at bounding box center [434, 147] width 8 height 8
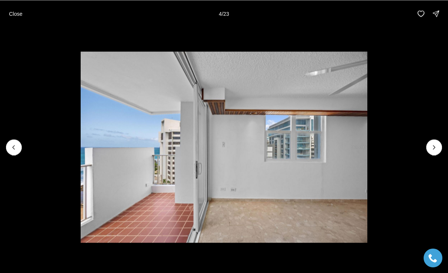
click at [428, 148] on button "Next slide" at bounding box center [434, 147] width 16 height 16
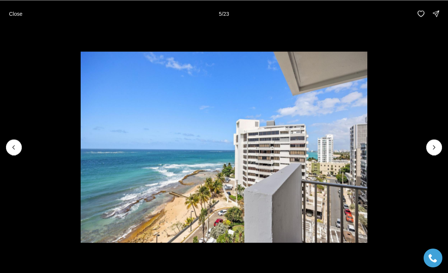
click at [14, 141] on button "Previous slide" at bounding box center [14, 147] width 16 height 16
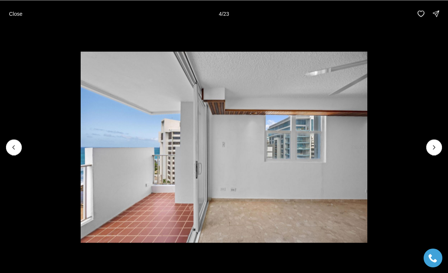
click at [430, 145] on icon "Next slide" at bounding box center [434, 147] width 8 height 8
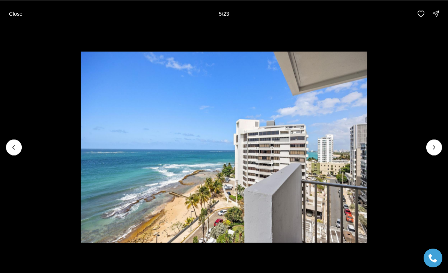
click at [427, 149] on button "Next slide" at bounding box center [434, 147] width 16 height 16
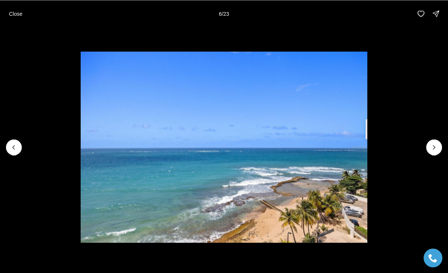
click at [367, 149] on img "6 of 23" at bounding box center [224, 146] width 287 height 191
click at [432, 146] on icon "Next slide" at bounding box center [434, 147] width 8 height 8
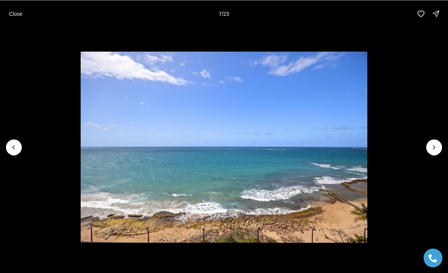
click at [426, 147] on button "Next slide" at bounding box center [434, 147] width 16 height 16
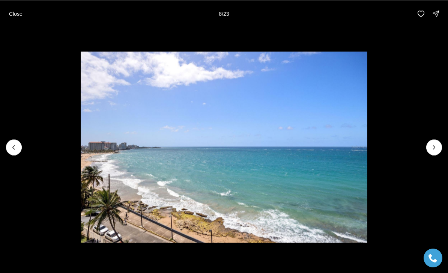
click at [429, 149] on button "Next slide" at bounding box center [434, 147] width 16 height 16
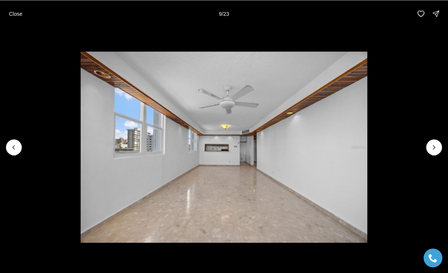
click at [367, 149] on img "9 of 23" at bounding box center [224, 146] width 287 height 191
click at [367, 152] on img "9 of 23" at bounding box center [224, 146] width 287 height 191
click at [432, 150] on icon "Next slide" at bounding box center [434, 147] width 8 height 8
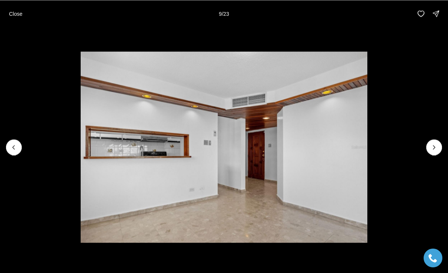
click at [427, 147] on button "Next slide" at bounding box center [434, 147] width 16 height 16
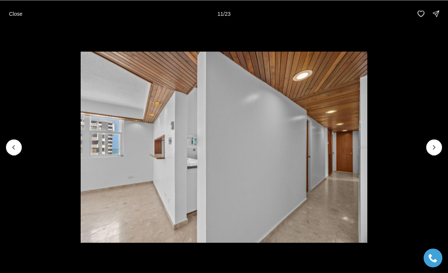
click at [430, 143] on icon "Next slide" at bounding box center [434, 147] width 8 height 8
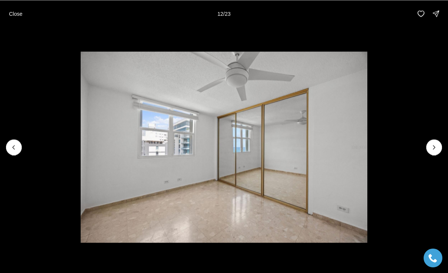
click at [427, 150] on button "Next slide" at bounding box center [434, 147] width 16 height 16
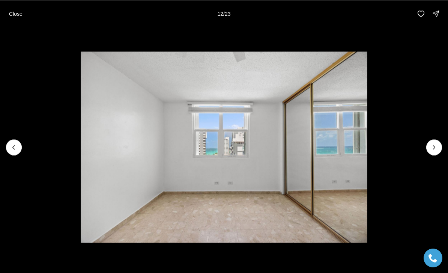
click at [428, 152] on button "Next slide" at bounding box center [434, 147] width 16 height 16
